Goal: Information Seeking & Learning: Find specific fact

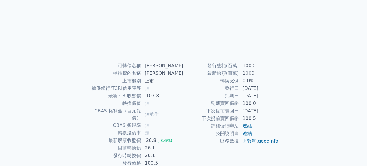
scroll to position [87, 0]
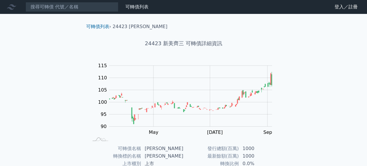
scroll to position [87, 0]
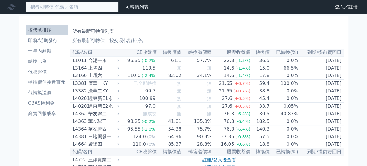
click at [107, 7] on input at bounding box center [72, 7] width 93 height 10
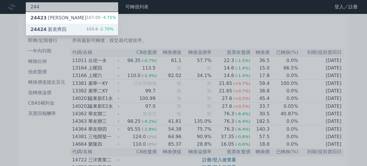
type input "244"
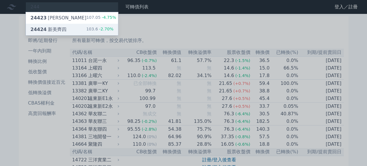
click at [82, 26] on div "24424 新美齊四 103.6 -2.70%" at bounding box center [72, 30] width 92 height 12
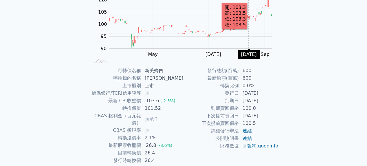
scroll to position [87, 0]
